Goal: Task Accomplishment & Management: Use online tool/utility

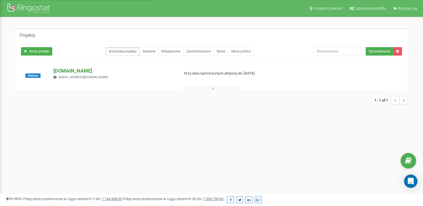
drag, startPoint x: 0, startPoint y: 0, endPoint x: 64, endPoint y: 70, distance: 94.9
click at [64, 70] on p "[DOMAIN_NAME]" at bounding box center [113, 70] width 121 height 7
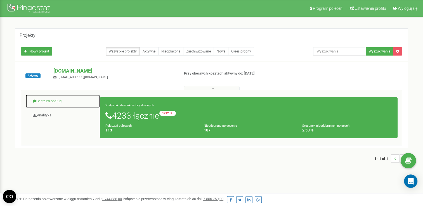
click at [59, 100] on link "Centrum obsługi" at bounding box center [62, 101] width 75 height 14
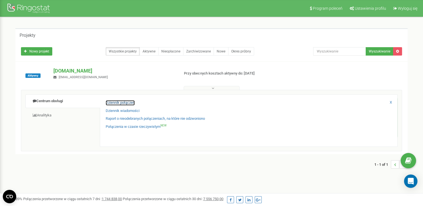
click at [120, 103] on link "Dziennik połączeń" at bounding box center [120, 102] width 29 height 5
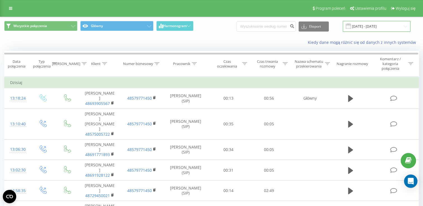
click at [367, 24] on input "[DATE] - [DATE]" at bounding box center [376, 26] width 68 height 11
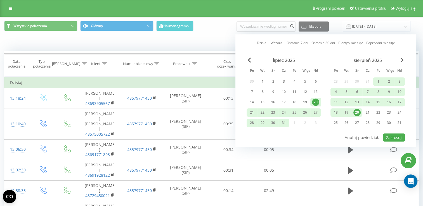
click at [354, 111] on div "20" at bounding box center [356, 112] width 7 height 7
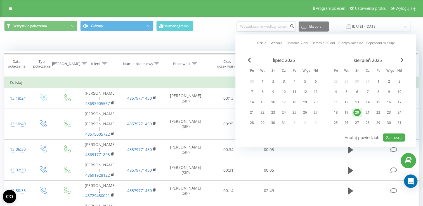
click at [354, 111] on div "20" at bounding box center [356, 112] width 7 height 7
click at [393, 134] on button "Zastosuj" at bounding box center [394, 138] width 22 height 8
type input "20.08.2025 - 20.08.2025"
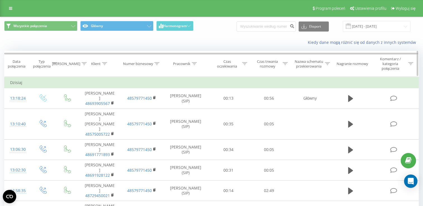
click at [286, 63] on icon at bounding box center [284, 63] width 5 height 3
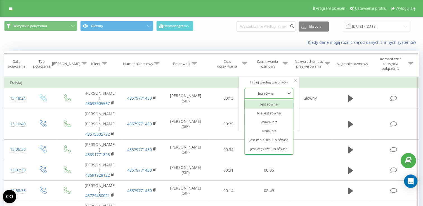
click at [276, 90] on div "Jest równe" at bounding box center [265, 93] width 41 height 8
click at [260, 146] on div "Jest większe lub równe" at bounding box center [268, 148] width 49 height 9
